Goal: Task Accomplishment & Management: Manage account settings

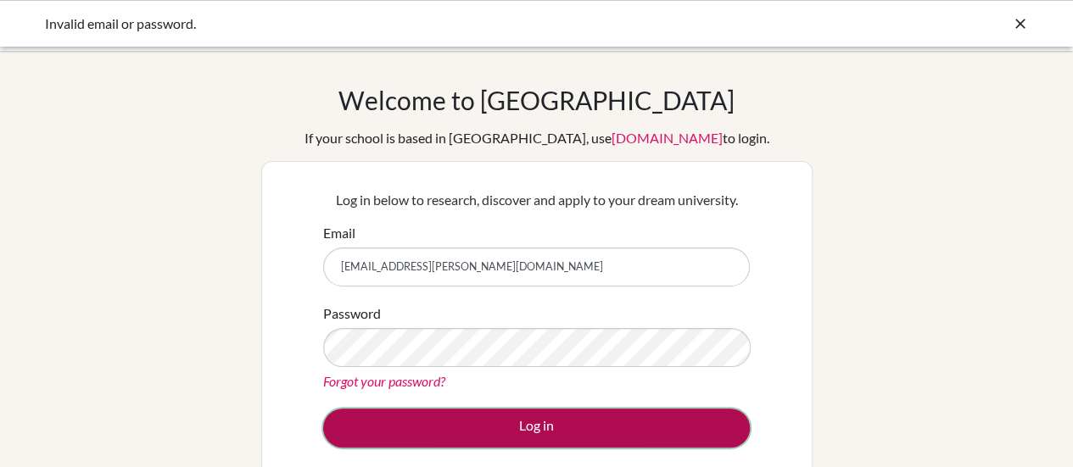
click at [423, 423] on button "Log in" at bounding box center [536, 428] width 427 height 39
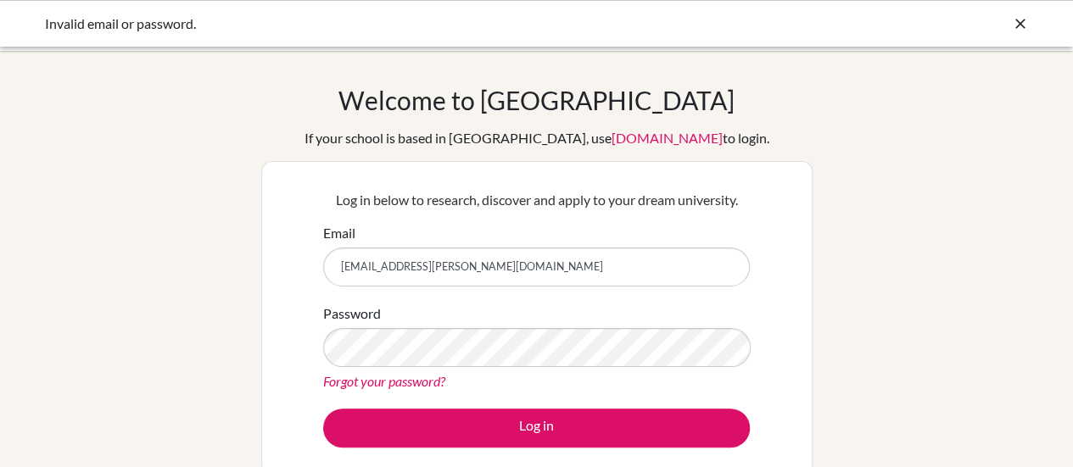
click at [1018, 24] on icon at bounding box center [1020, 23] width 17 height 17
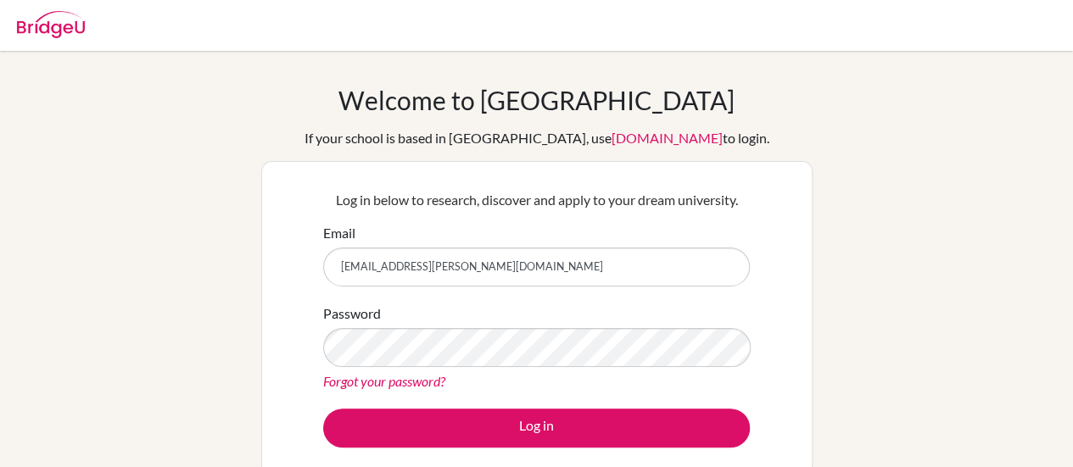
click at [41, 28] on img at bounding box center [51, 24] width 68 height 27
click at [611, 142] on link "[DOMAIN_NAME]" at bounding box center [666, 138] width 111 height 16
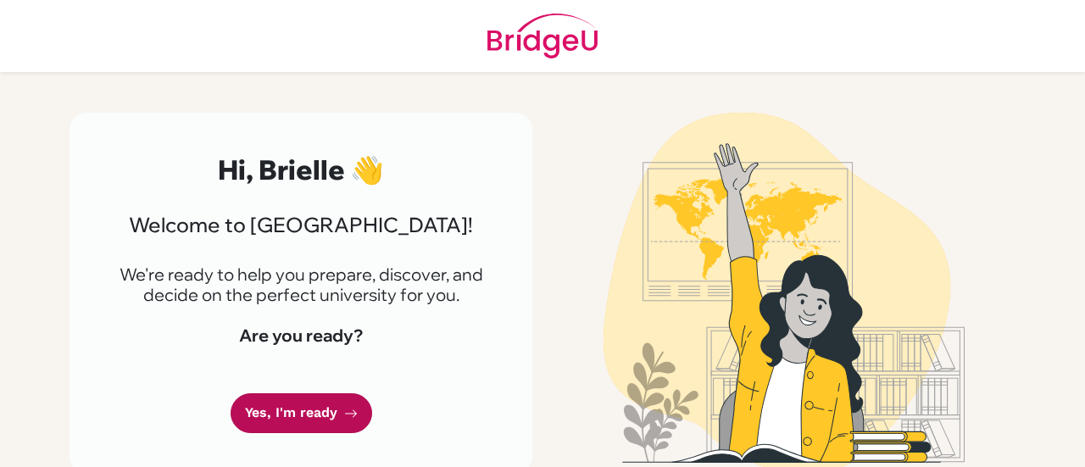
click at [313, 407] on link "Yes, I'm ready" at bounding box center [302, 413] width 142 height 40
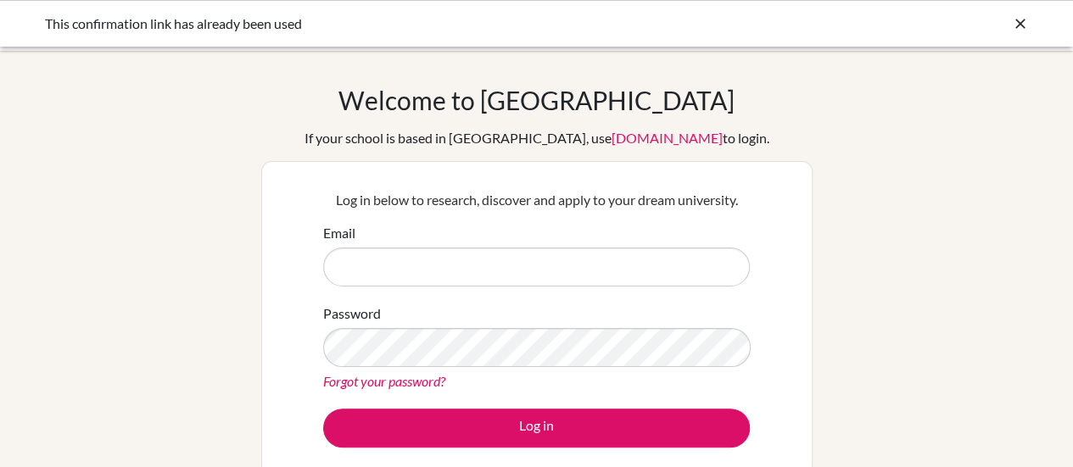
click at [645, 135] on link "[DOMAIN_NAME]" at bounding box center [666, 138] width 111 height 16
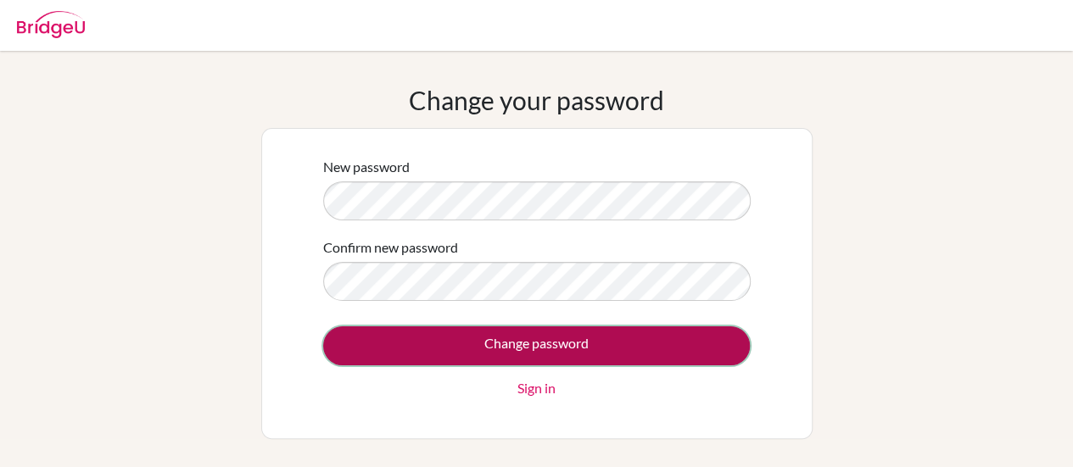
click at [502, 349] on input "Change password" at bounding box center [536, 345] width 427 height 39
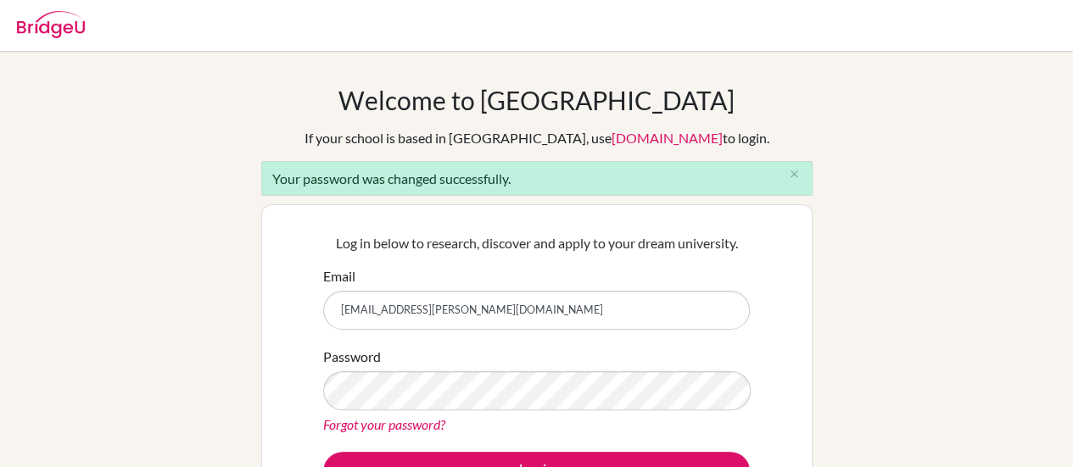
type input "[EMAIL_ADDRESS][PERSON_NAME][DOMAIN_NAME]"
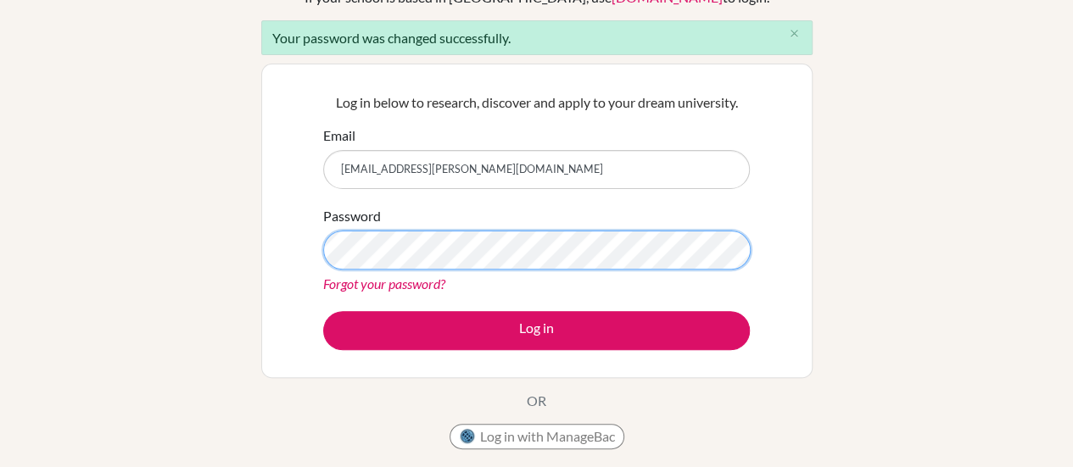
scroll to position [146, 0]
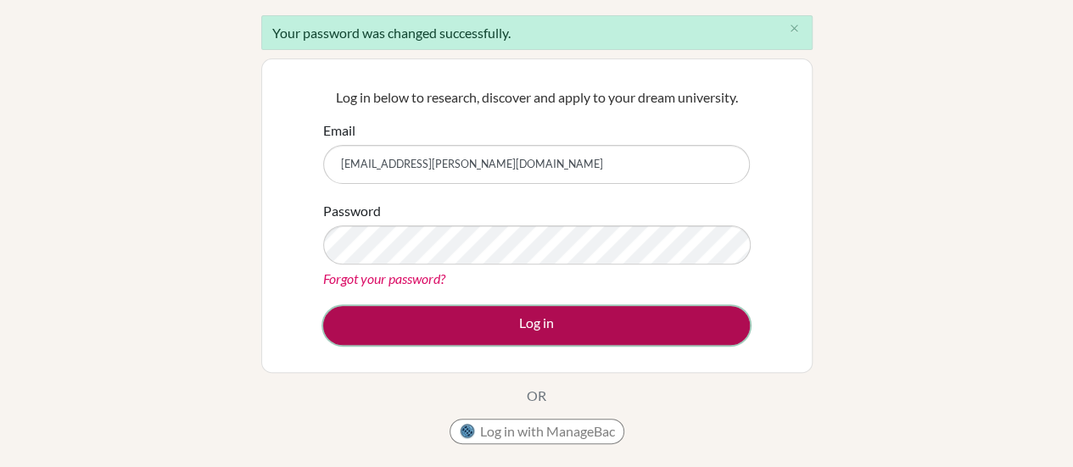
click at [490, 311] on button "Log in" at bounding box center [536, 325] width 427 height 39
